Goal: Information Seeking & Learning: Learn about a topic

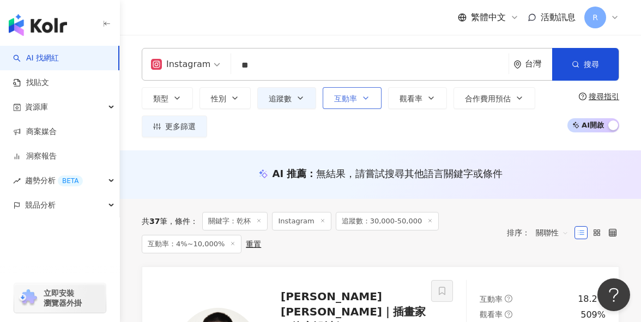
click at [352, 100] on span "互動率" at bounding box center [345, 98] width 23 height 9
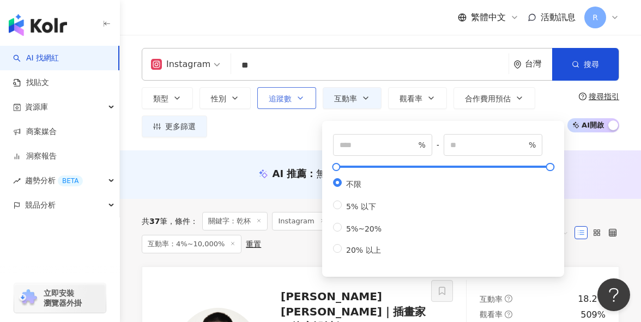
click at [281, 106] on button "追蹤數" at bounding box center [286, 98] width 59 height 22
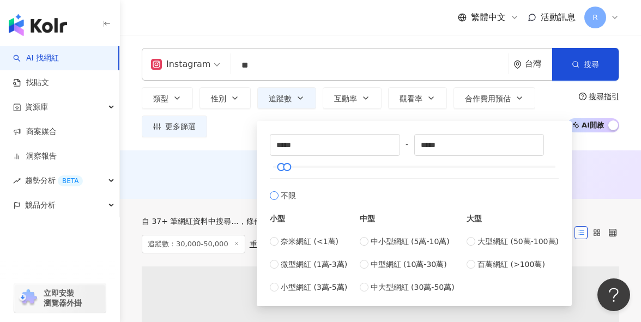
type input "*"
type input "*******"
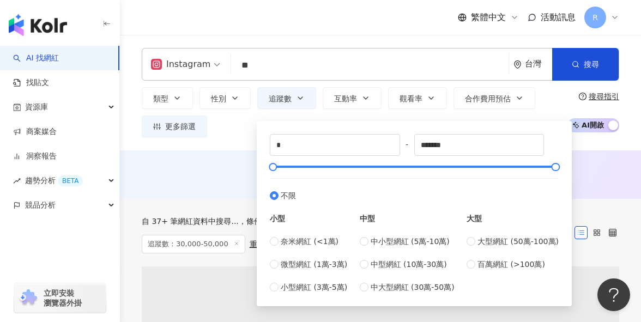
click at [245, 136] on div "類型 性別 追蹤數 互動率 觀看率 合作費用預估 更多篩選 * - ******* 不限 小型 奈米網紅 (<1萬) 微型網紅 (1萬-3萬) 小型網紅 (3…" at bounding box center [352, 112] width 420 height 50
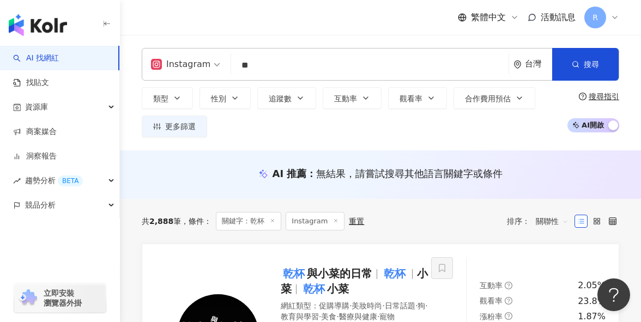
drag, startPoint x: 288, startPoint y: 64, endPoint x: 172, endPoint y: 64, distance: 116.2
click at [172, 64] on div "Instagram ** 台灣 搜尋 c41ef36b-2d08-4739-bd80-56ea7d4fb14d 乾杯 1,832 追蹤者 乾杯與小菜的日常 7…" at bounding box center [381, 64] width 478 height 33
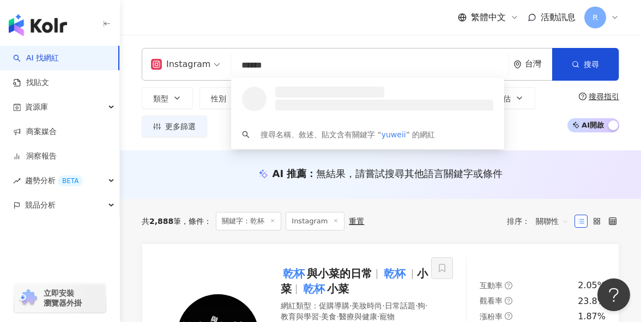
type input "*******"
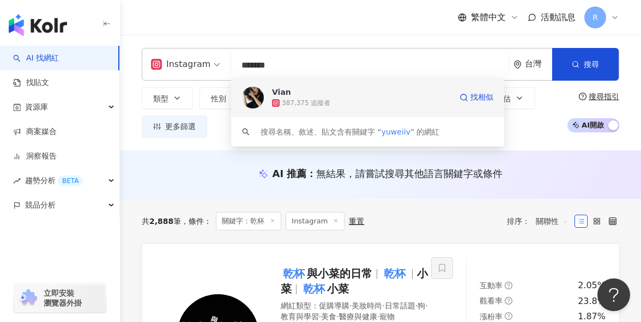
click at [252, 97] on img at bounding box center [253, 98] width 22 height 22
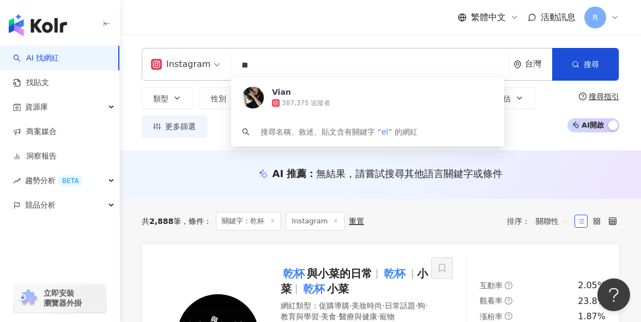
type input "*"
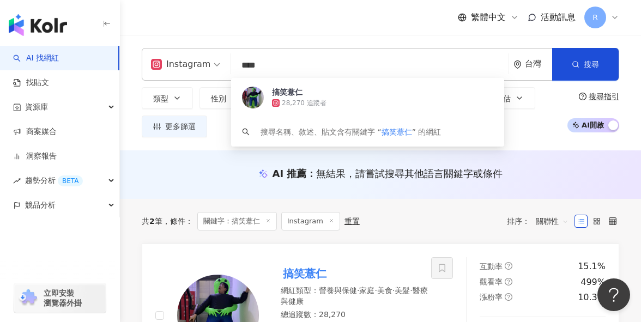
drag, startPoint x: 295, startPoint y: 64, endPoint x: 113, endPoint y: 57, distance: 181.8
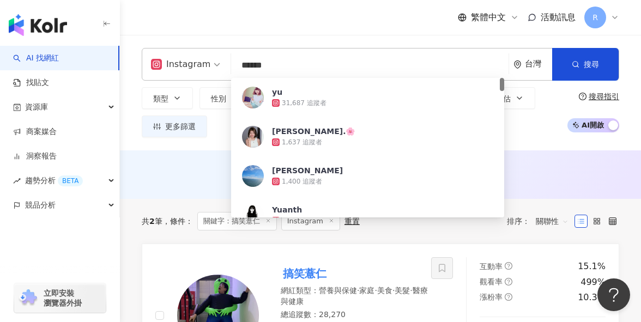
type input "*******"
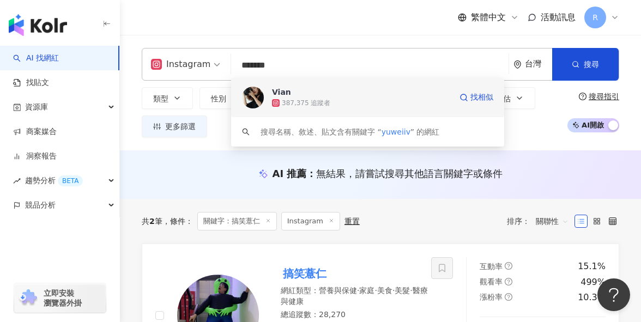
click at [251, 92] on img at bounding box center [253, 98] width 22 height 22
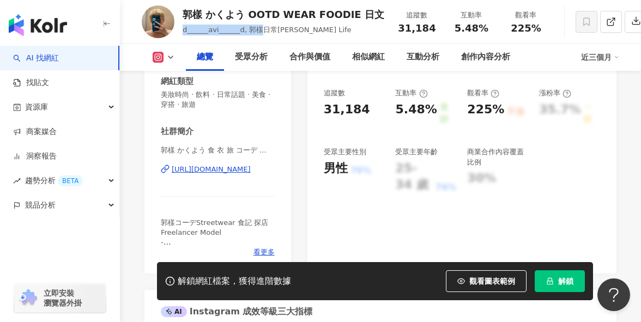
scroll to position [189, 0]
click at [242, 27] on span "d______avi______d, 郭樣日常David’s Life" at bounding box center [267, 30] width 169 height 8
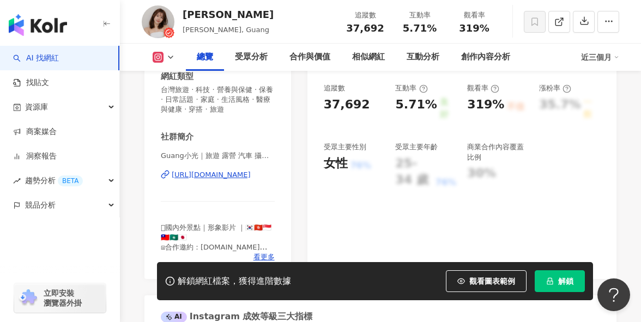
click at [244, 153] on div "Instagram 網紅基本資料 性別 女 主要語言 繁體中文 92.2% 網紅類型 台灣旅遊 · 科技 · 營養與保健 · 保養 · 日常話題 · 家庭 ·…" at bounding box center [218, 129] width 147 height 300
drag, startPoint x: 248, startPoint y: 154, endPoint x: 139, endPoint y: 153, distance: 109.1
copy span "Guang小光｜旅遊 露營 汽車"
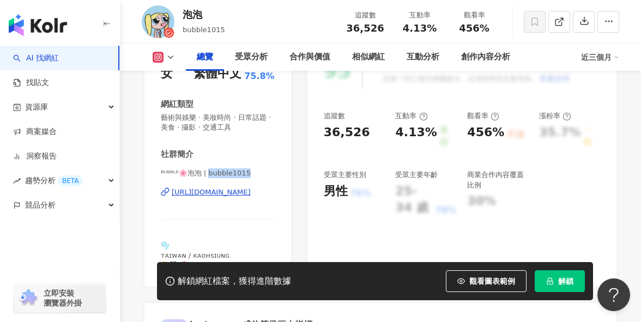
click at [250, 175] on span "ᴮᵁᴮᴮᴸᴱ🌸泡泡 | bubble1015" at bounding box center [218, 174] width 114 height 10
copy span "ubble1015"
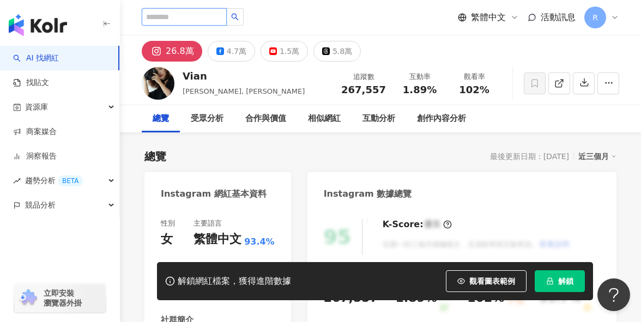
click at [169, 16] on input "search" at bounding box center [184, 16] width 85 height 17
type input "*"
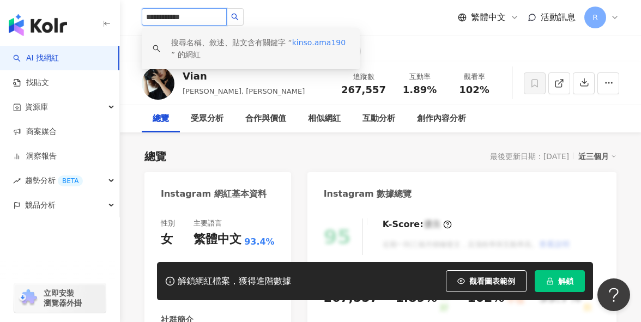
type input "**********"
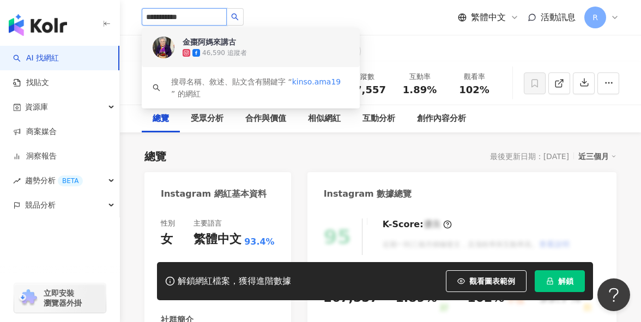
click at [163, 47] on img at bounding box center [164, 48] width 22 height 22
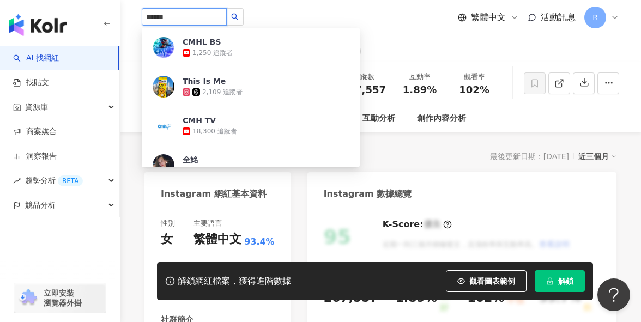
type input "*******"
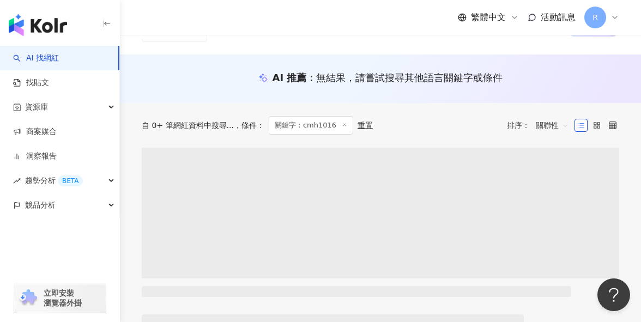
scroll to position [168, 0]
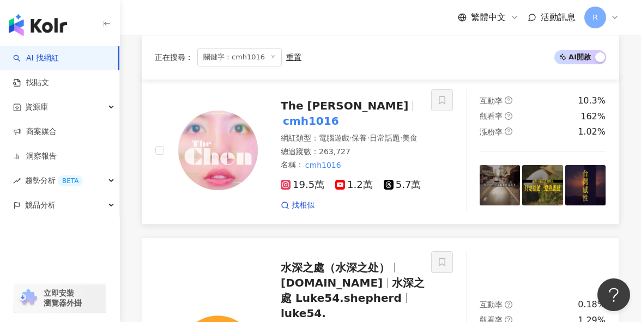
click at [216, 143] on img at bounding box center [218, 151] width 82 height 82
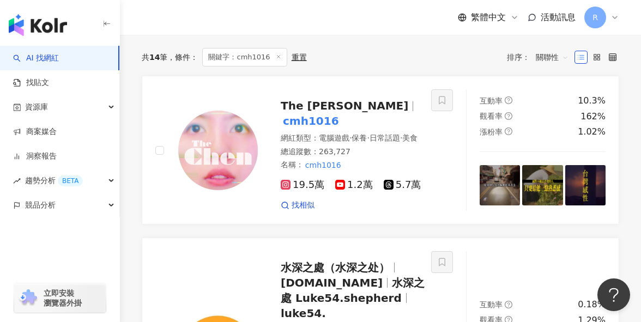
scroll to position [0, 0]
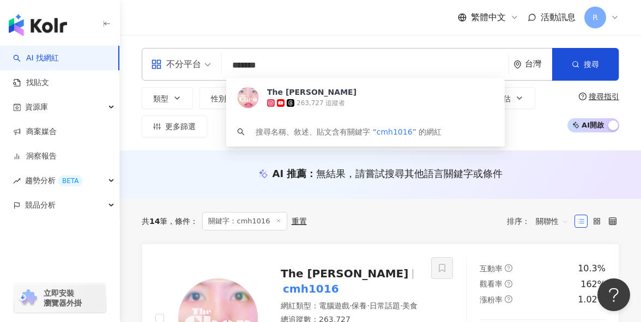
drag, startPoint x: 307, startPoint y: 69, endPoint x: 171, endPoint y: 71, distance: 135.8
click at [171, 71] on div "不分平台 ******* 台灣 搜尋 cc19ab5d-03d8-424f-9582-e074414813dc The Chen 263,727 追蹤者 搜尋…" at bounding box center [381, 64] width 478 height 33
type input "*"
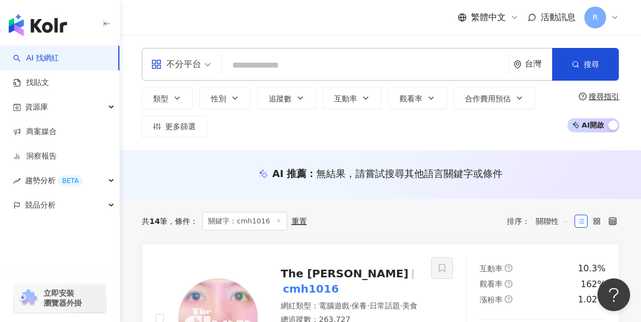
type input "*"
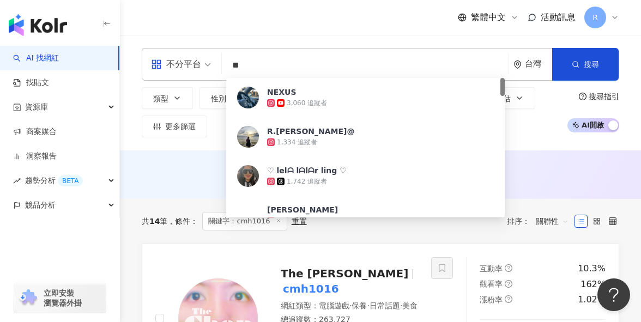
type input "*"
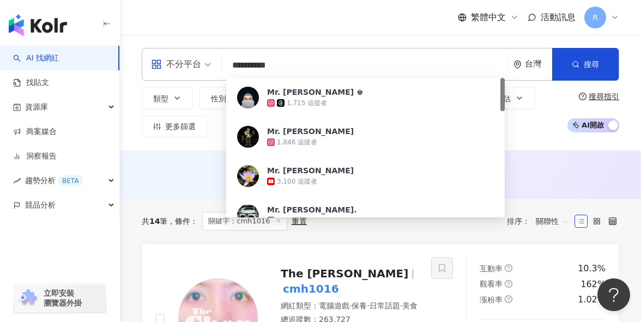
type input "**********"
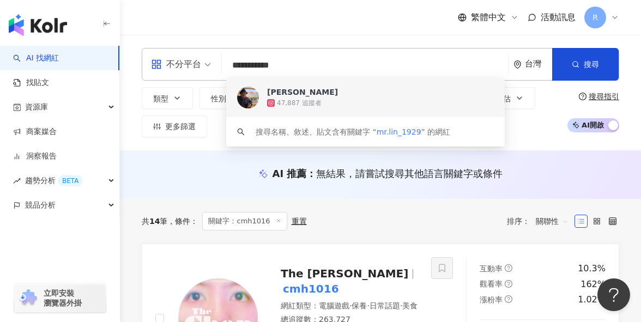
click at [251, 102] on img at bounding box center [248, 98] width 22 height 22
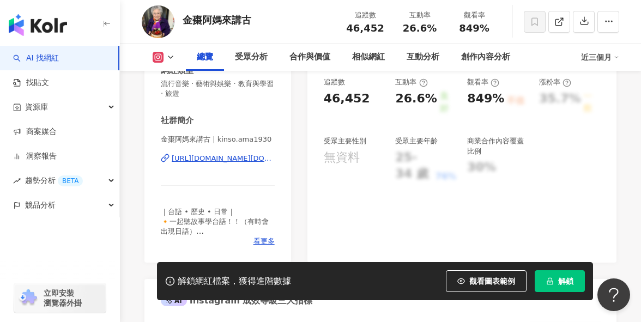
scroll to position [207, 0]
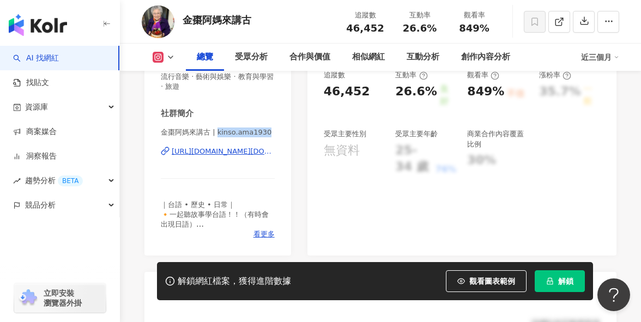
drag, startPoint x: 216, startPoint y: 134, endPoint x: 279, endPoint y: 134, distance: 62.7
click at [279, 134] on div "性別 女 主要語言 繁體中文 98.1% 網紅類型 流行音樂 · 藝術與娛樂 · 教育與學習 · 旅遊 社群簡介 金棗阿媽來講古 | kinso.ama193…" at bounding box center [218, 128] width 147 height 255
copy span "kinso.ama1930"
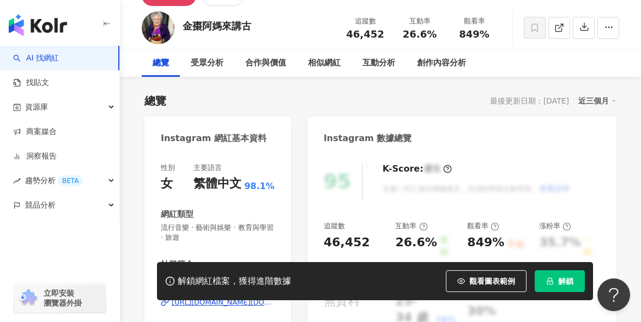
scroll to position [0, 0]
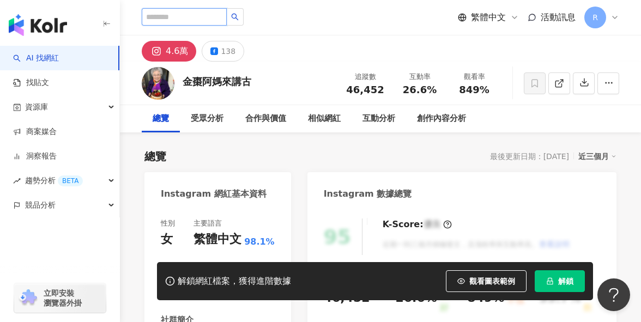
click at [179, 21] on input "search" at bounding box center [184, 16] width 85 height 17
type input "******"
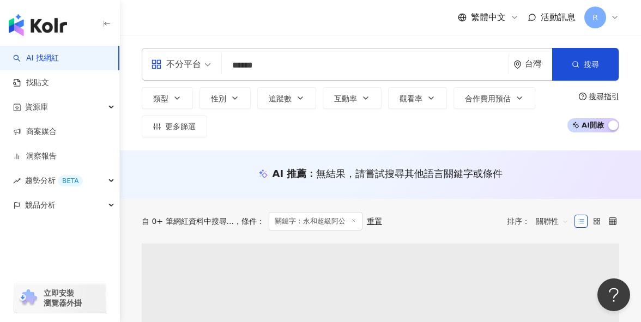
scroll to position [166, 0]
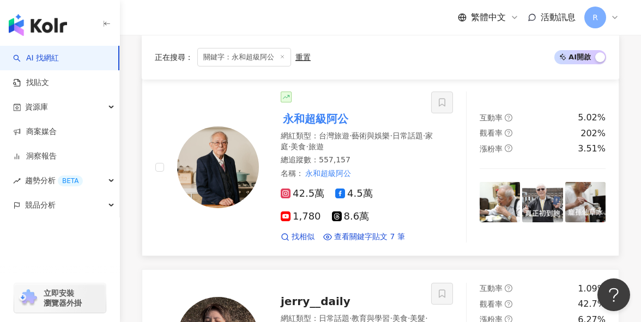
click at [183, 139] on div at bounding box center [218, 168] width 82 height 82
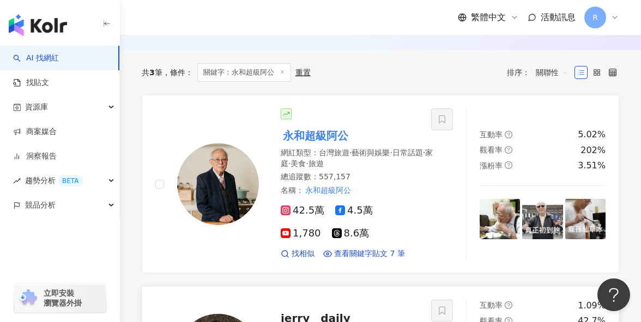
scroll to position [0, 0]
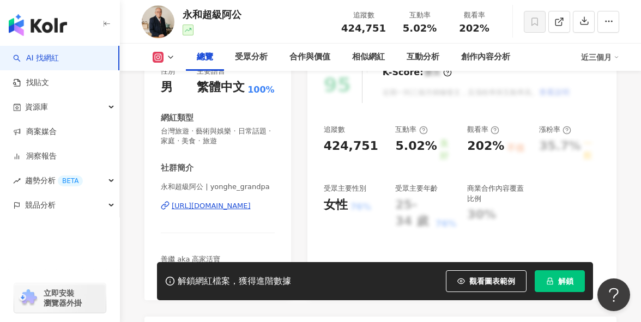
scroll to position [154, 0]
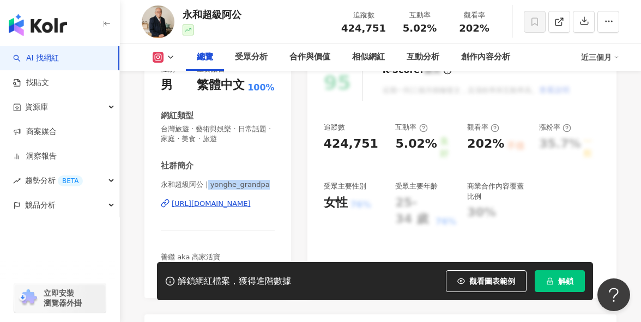
drag, startPoint x: 208, startPoint y: 184, endPoint x: 280, endPoint y: 184, distance: 71.4
click at [280, 184] on div "性別 男 主要語言 繁體中文 100% 網紅類型 台灣旅遊 · 藝術與娛樂 · 日常話題 · 家庭 · 美食 · 旅遊 社群簡介 永和超級阿公 | yongh…" at bounding box center [218, 175] width 147 height 245
copy span "yonghe_grandpa"
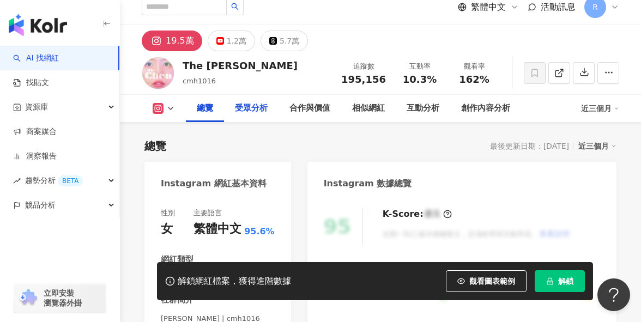
scroll to position [127, 0]
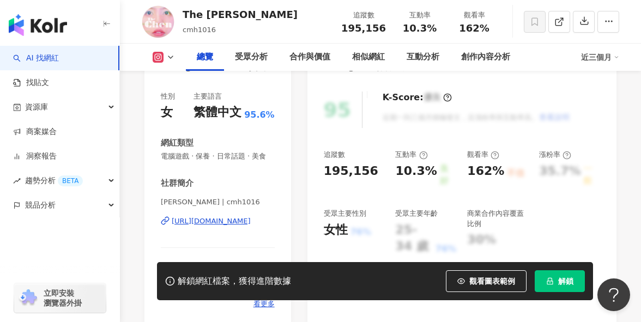
drag, startPoint x: 208, startPoint y: 163, endPoint x: 250, endPoint y: 163, distance: 41.4
click at [250, 197] on span "陳 The Chen | cmh1016" at bounding box center [218, 202] width 114 height 10
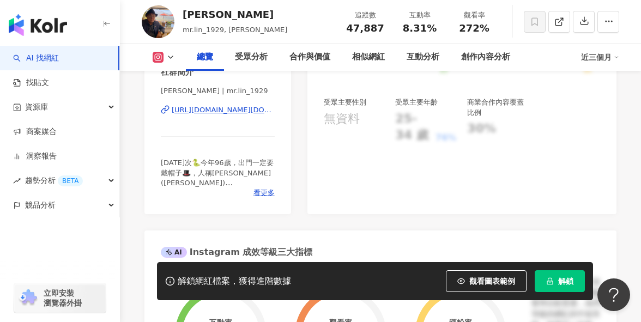
scroll to position [221, 0]
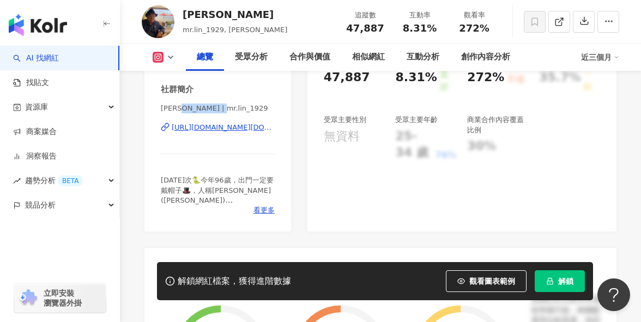
drag, startPoint x: 184, startPoint y: 109, endPoint x: 229, endPoint y: 109, distance: 45.3
click at [229, 109] on span "[PERSON_NAME] | mr.lin_1929" at bounding box center [218, 109] width 114 height 10
copy span "mr.lin_1929"
